Goal: Task Accomplishment & Management: Manage account settings

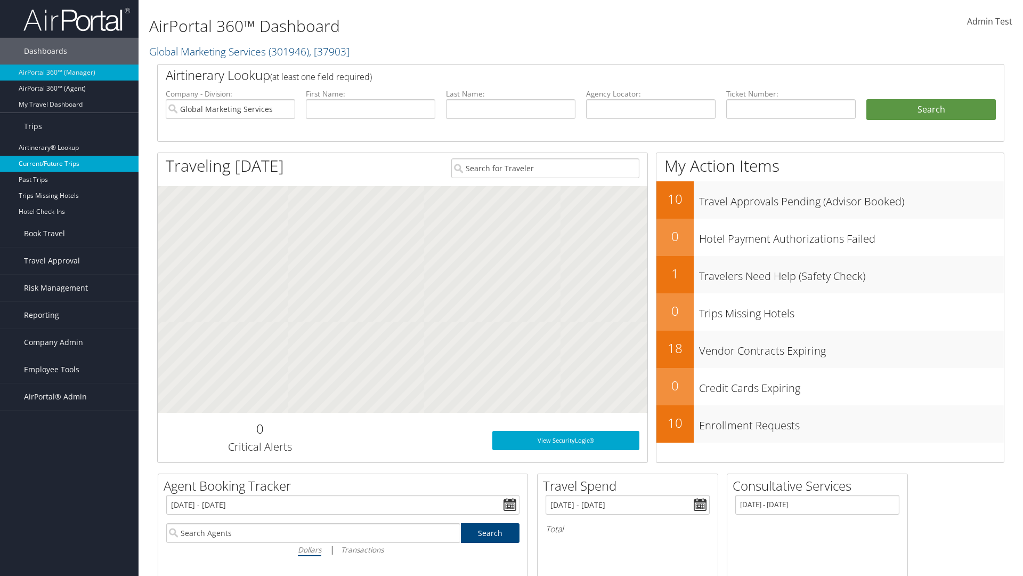
click at [69, 164] on link "Current/Future Trips" at bounding box center [69, 164] width 139 height 16
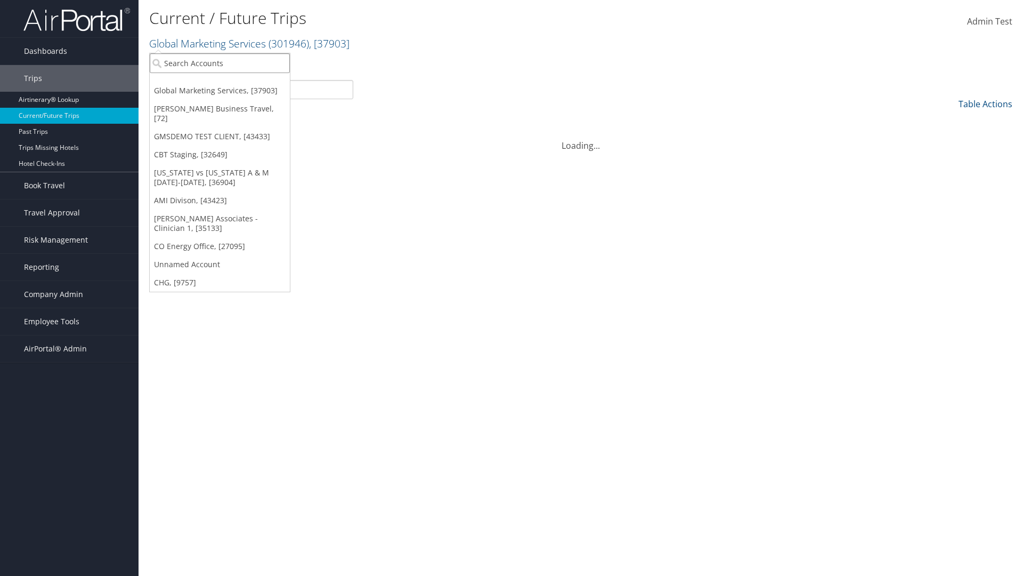
click at [220, 63] on input "search" at bounding box center [220, 63] width 140 height 20
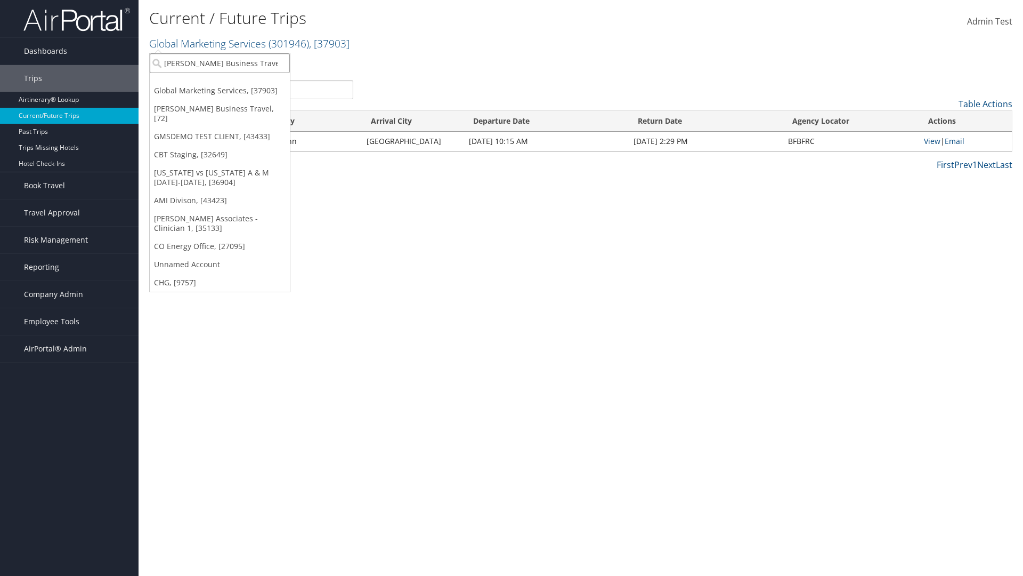
type input "[PERSON_NAME] Business Travel"
click at [234, 83] on div "Christopherson Business Travel (C10001), [72]" at bounding box center [235, 83] width 182 height 10
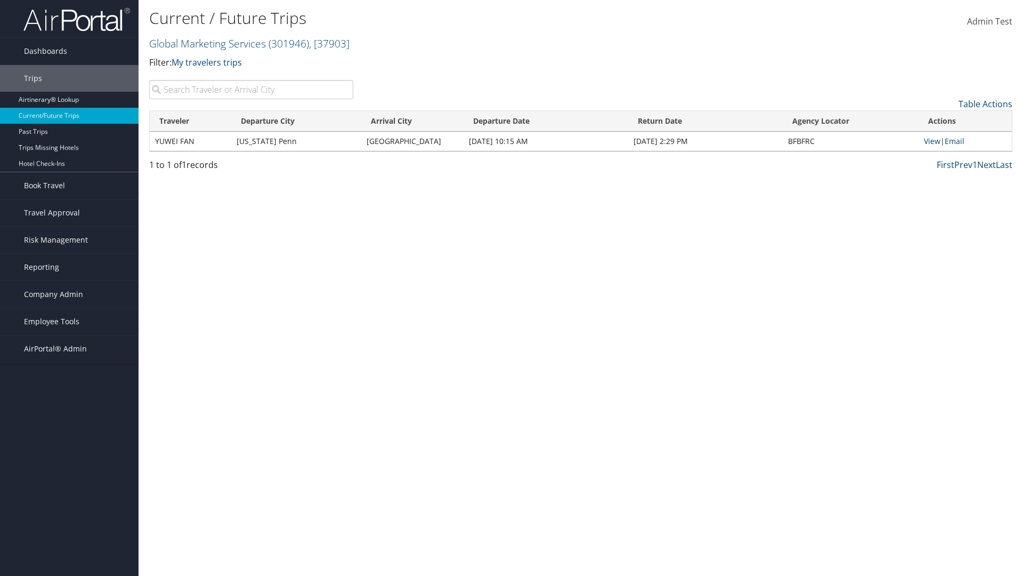
click at [251, 90] on input "search" at bounding box center [251, 89] width 204 height 19
type input "YUWEI"
click at [932, 141] on link "View" at bounding box center [932, 141] width 17 height 10
click at [69, 294] on span "Company Admin" at bounding box center [53, 294] width 59 height 27
click at [0, 0] on link "Airtinerary® Settings" at bounding box center [0, 0] width 0 height 0
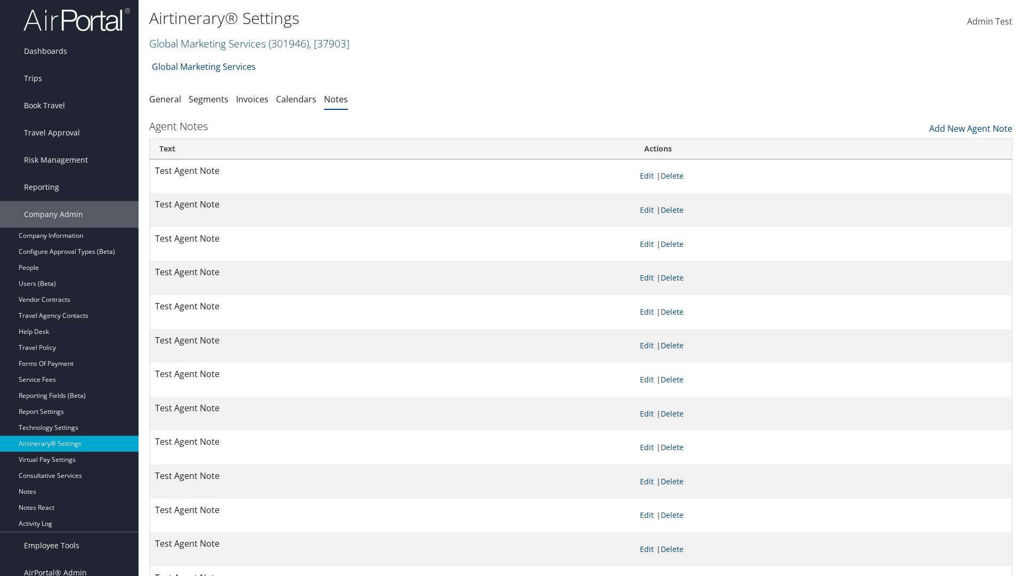
scroll to position [763, 0]
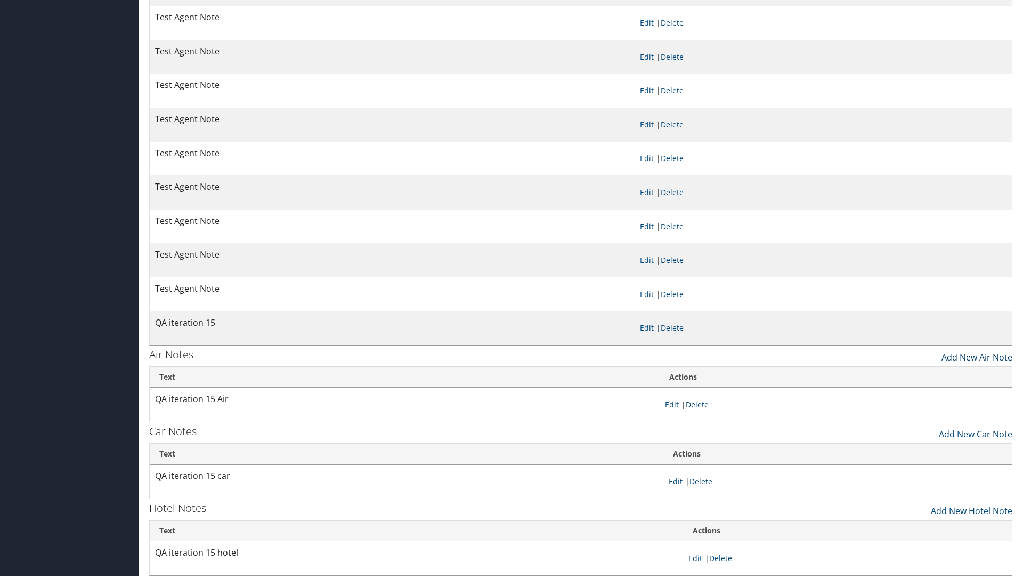
click at [977, 354] on link "Add New Air Note" at bounding box center [977, 354] width 71 height 18
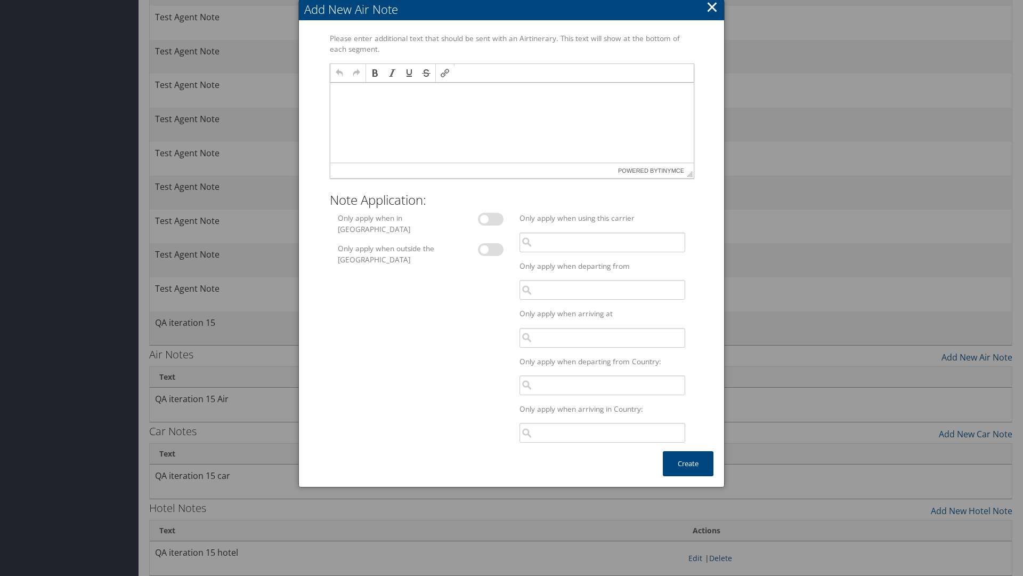
click at [511, 92] on p at bounding box center [511, 92] width 355 height 9
click at [688, 463] on button "Create" at bounding box center [688, 463] width 51 height 25
